Goal: Navigation & Orientation: Find specific page/section

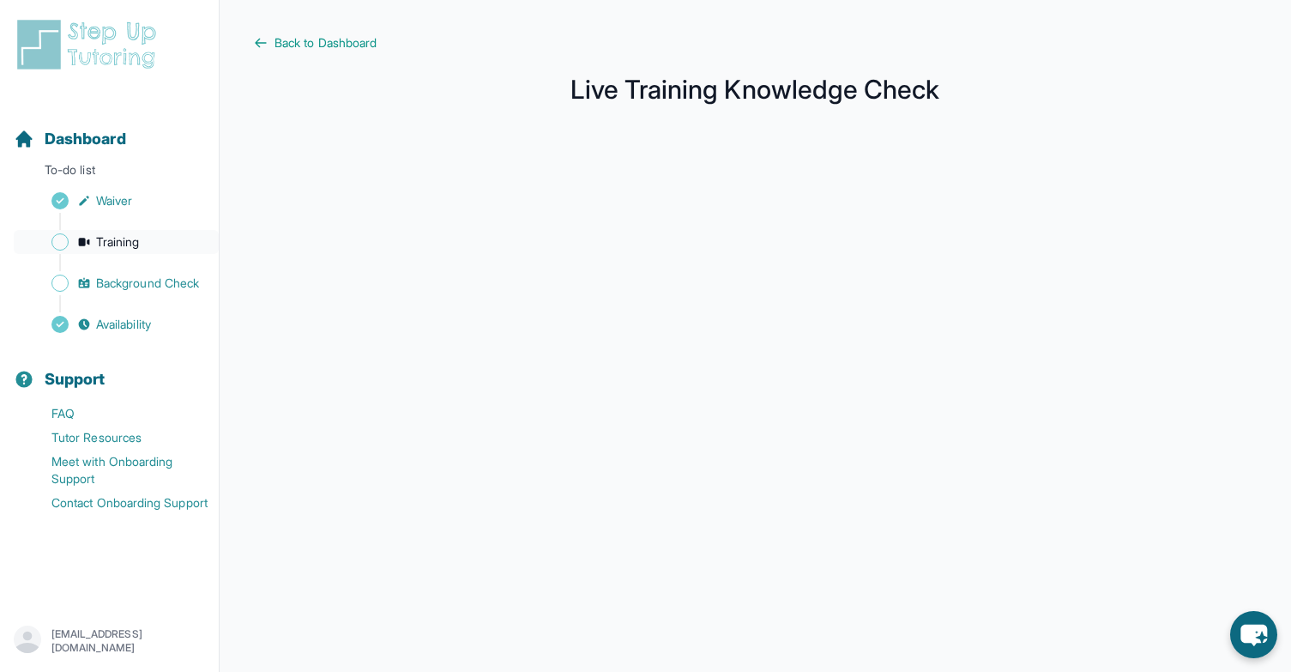
click at [135, 244] on span "Training" at bounding box center [118, 241] width 44 height 17
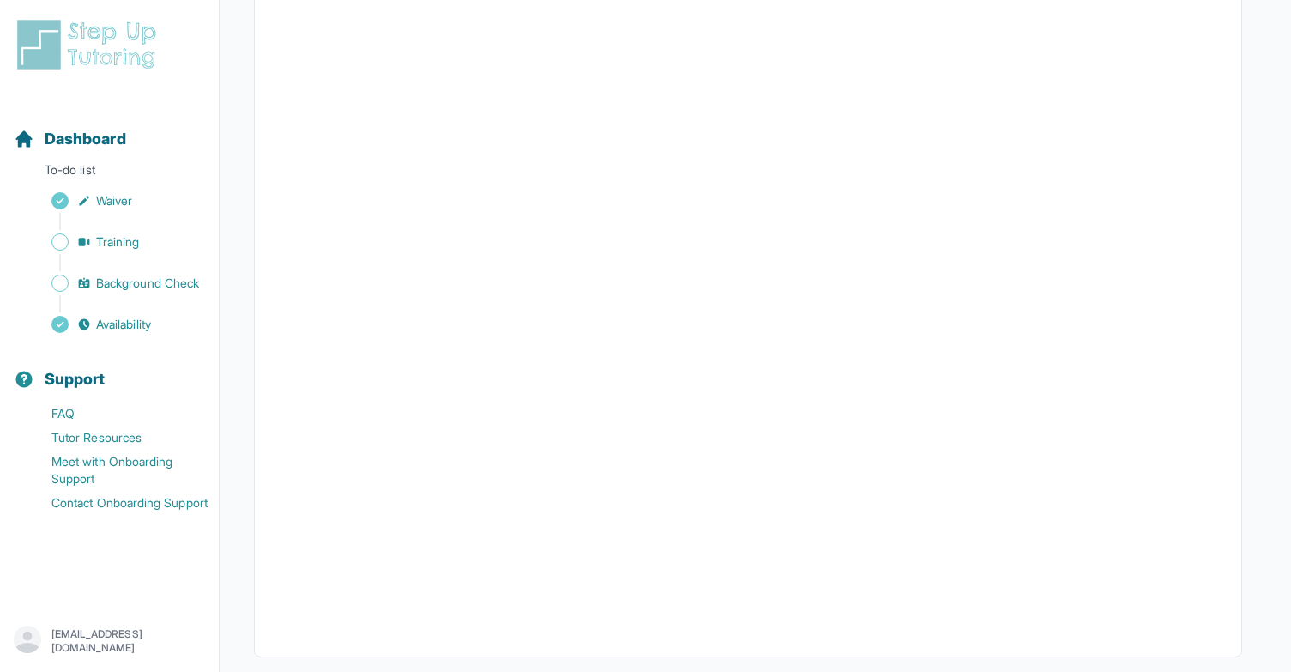
scroll to position [429, 0]
click at [134, 238] on span "Training" at bounding box center [118, 241] width 44 height 17
click at [148, 285] on span "Background Check" at bounding box center [147, 282] width 103 height 17
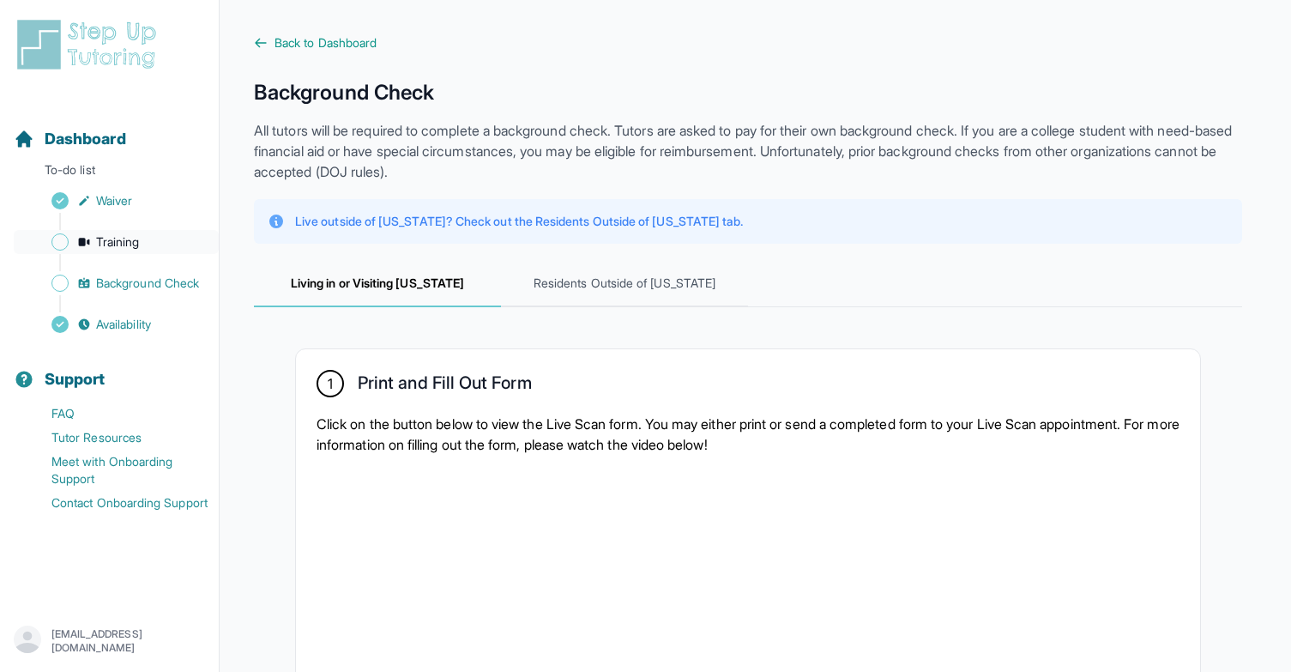
click at [113, 234] on span "Training" at bounding box center [118, 241] width 44 height 17
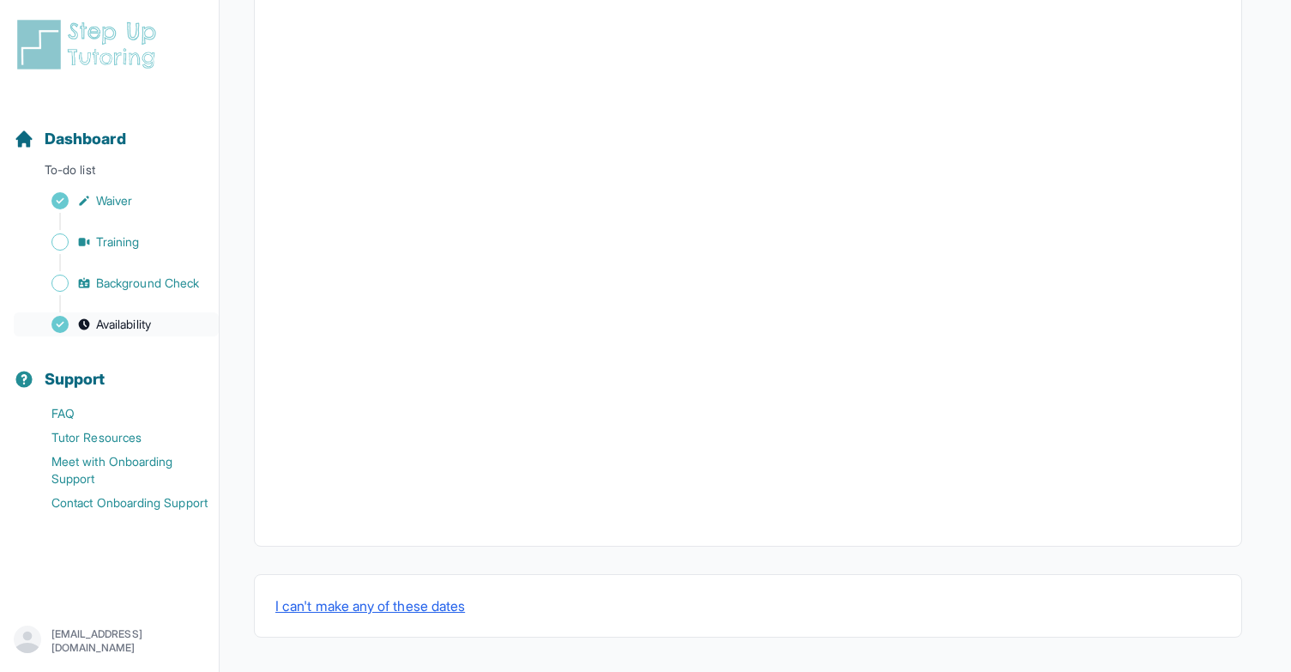
scroll to position [536, 0]
click at [126, 249] on span "Training" at bounding box center [118, 241] width 44 height 17
click at [127, 252] on link "Training" at bounding box center [116, 242] width 205 height 24
click at [127, 233] on span "Training" at bounding box center [118, 241] width 44 height 17
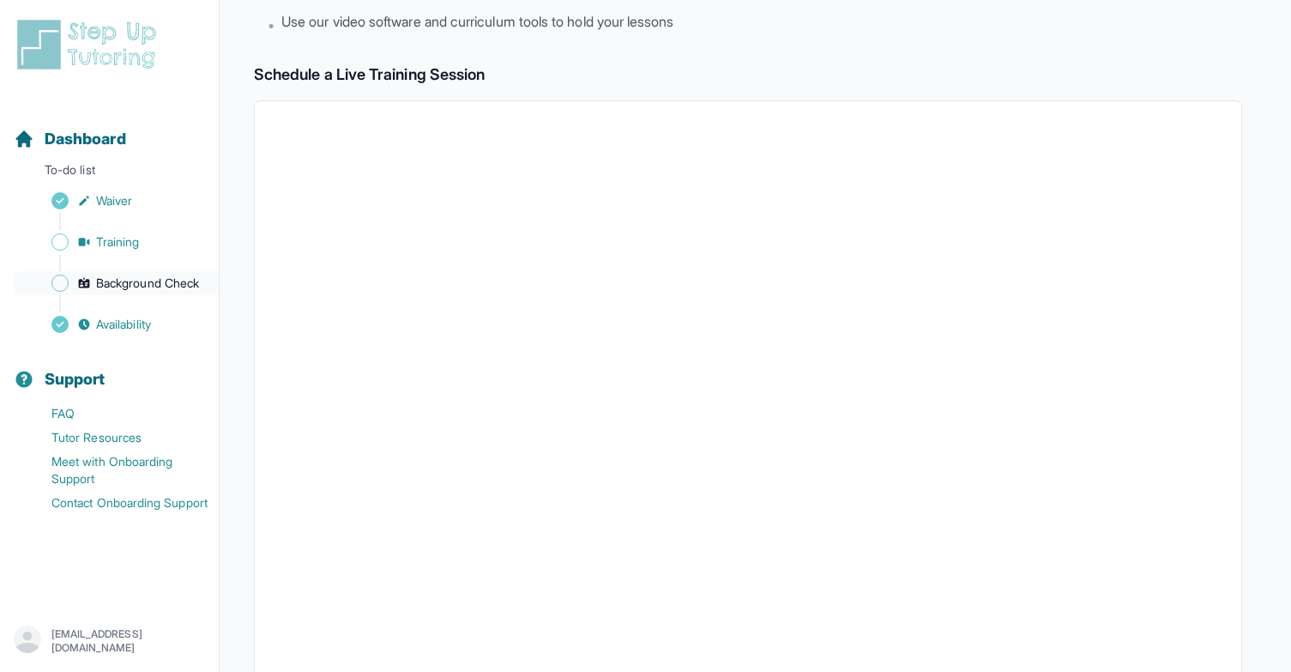
scroll to position [184, 0]
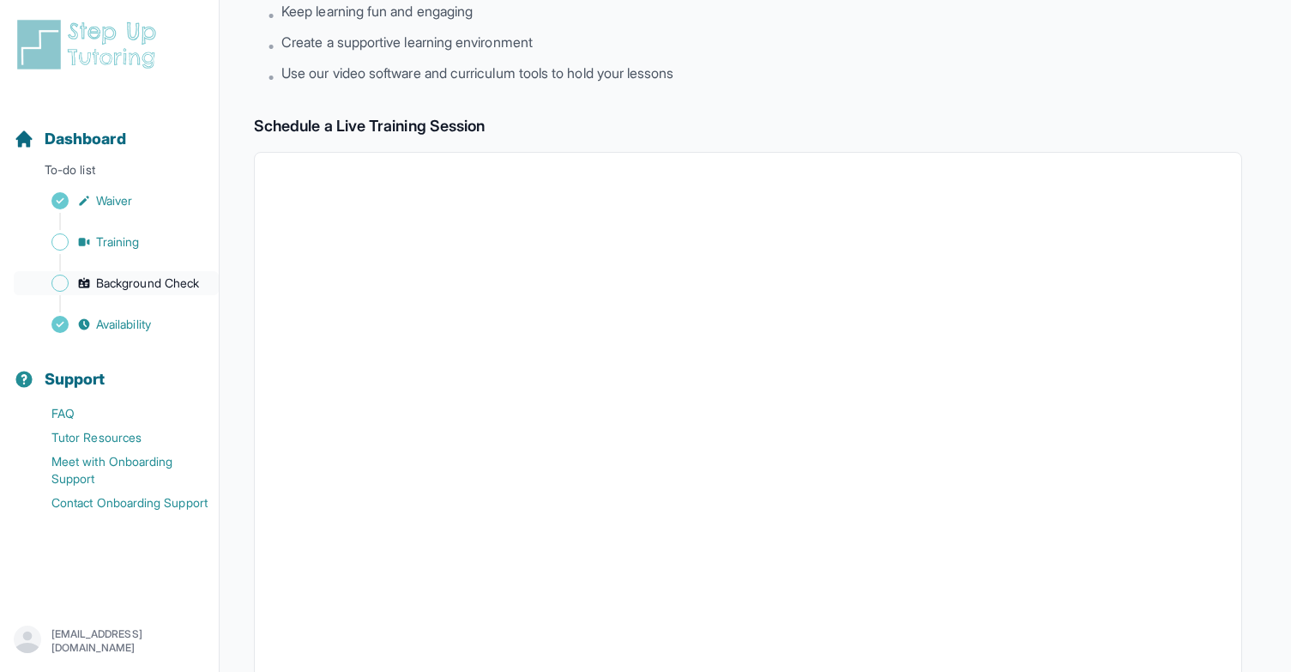
click at [152, 283] on span "Background Check" at bounding box center [147, 282] width 103 height 17
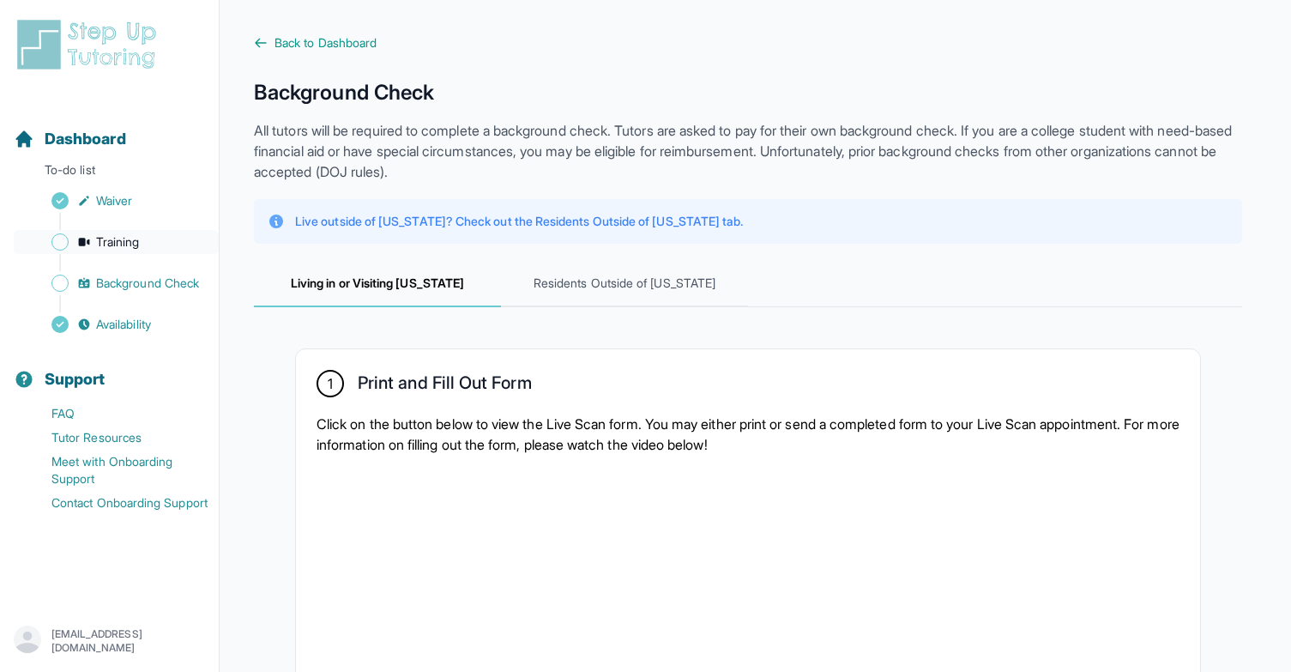
click at [134, 244] on span "Training" at bounding box center [118, 241] width 44 height 17
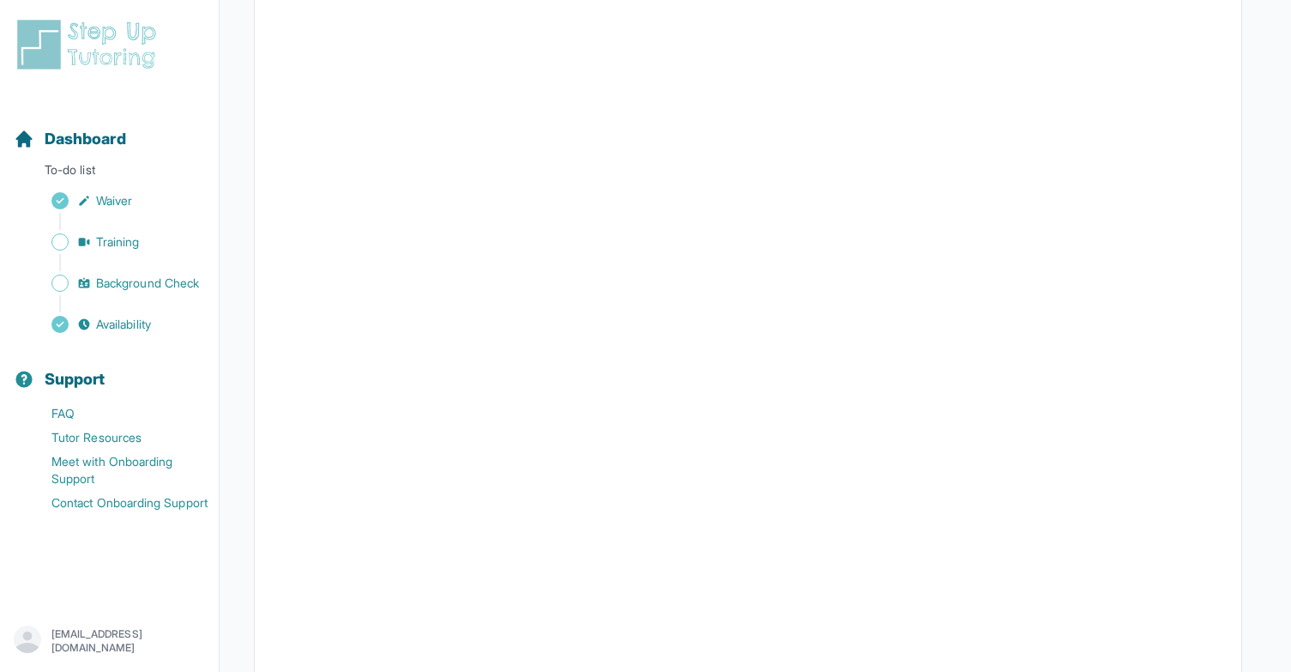
scroll to position [363, 0]
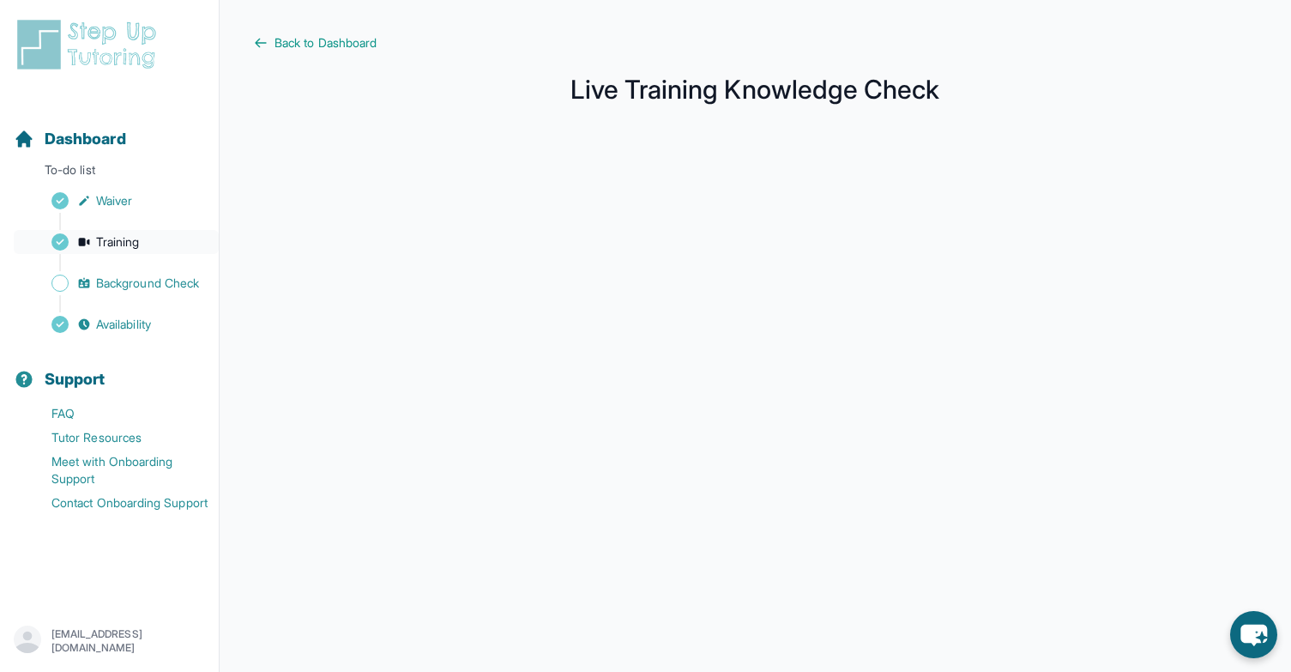
click at [123, 243] on span "Training" at bounding box center [118, 241] width 44 height 17
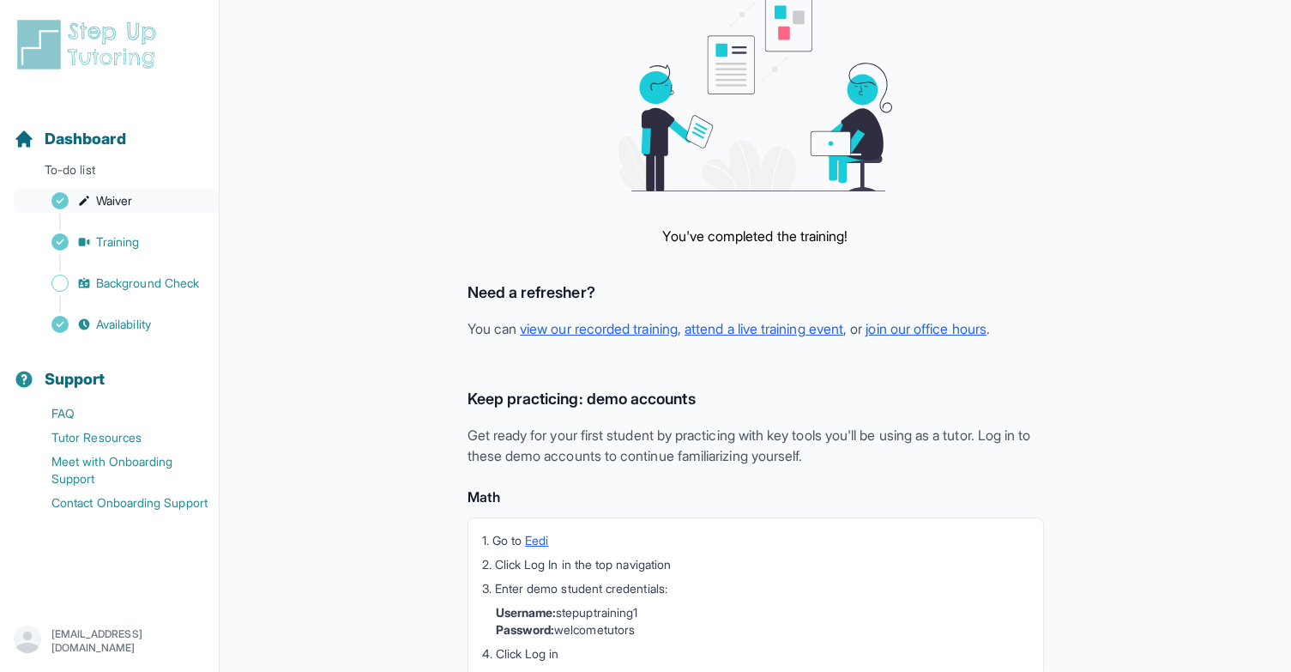
scroll to position [120, 0]
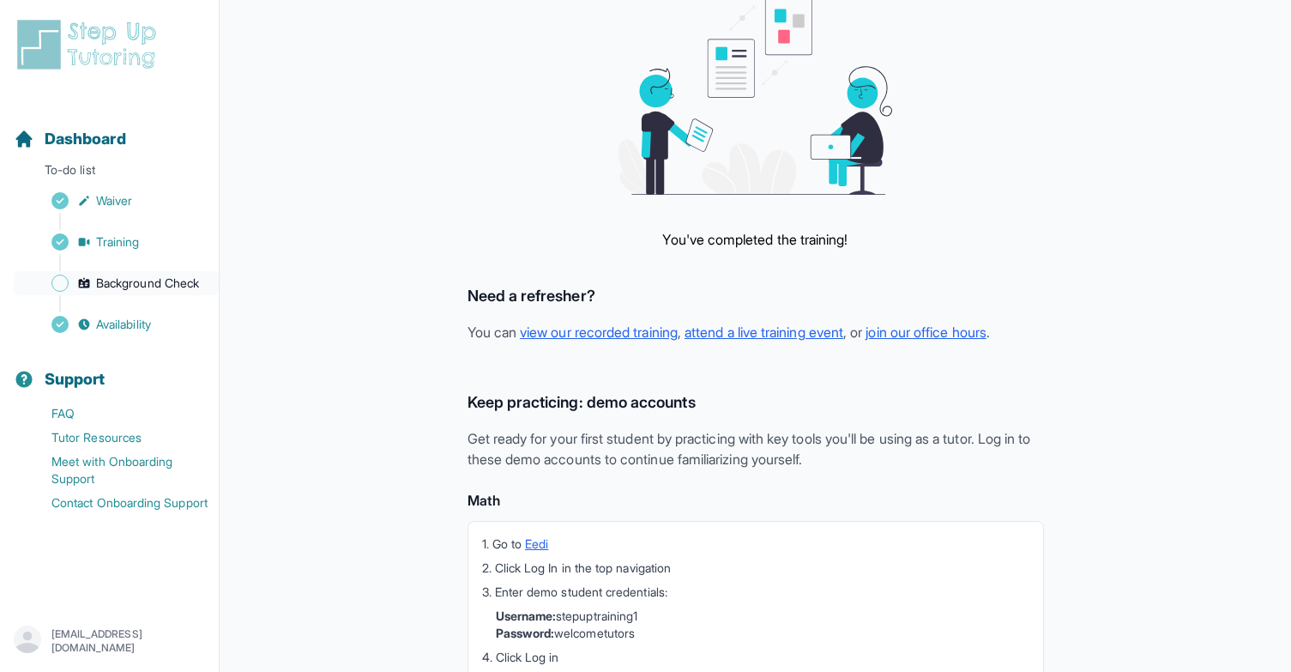
click at [151, 285] on span "Background Check" at bounding box center [147, 282] width 103 height 17
